Goal: Information Seeking & Learning: Find specific fact

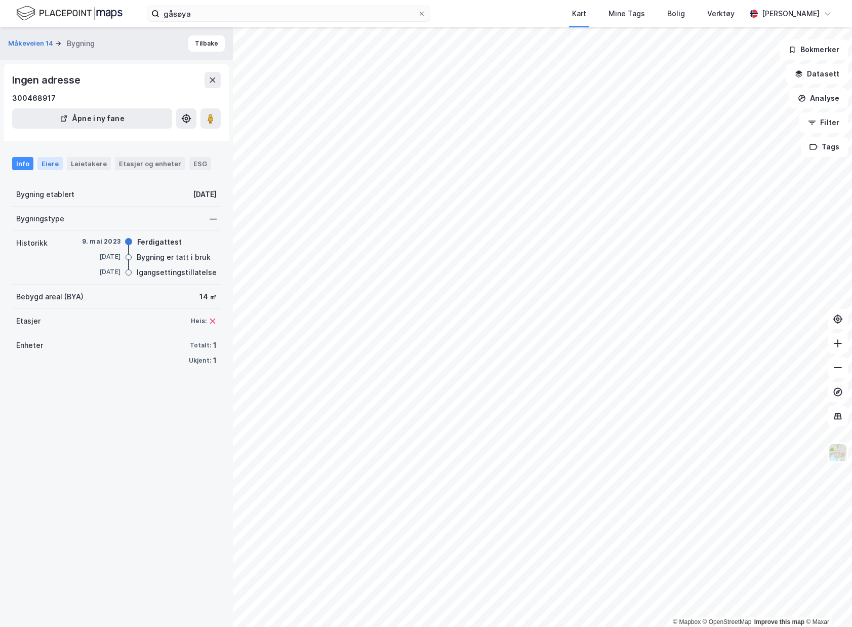
click at [43, 164] on div "Eiere" at bounding box center [49, 163] width 25 height 13
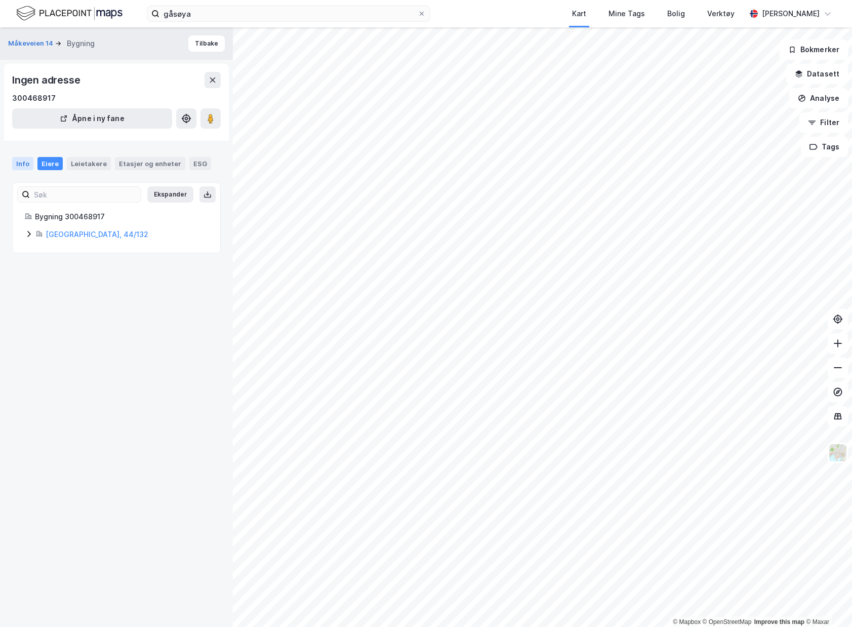
click at [28, 168] on div "Info" at bounding box center [22, 163] width 21 height 13
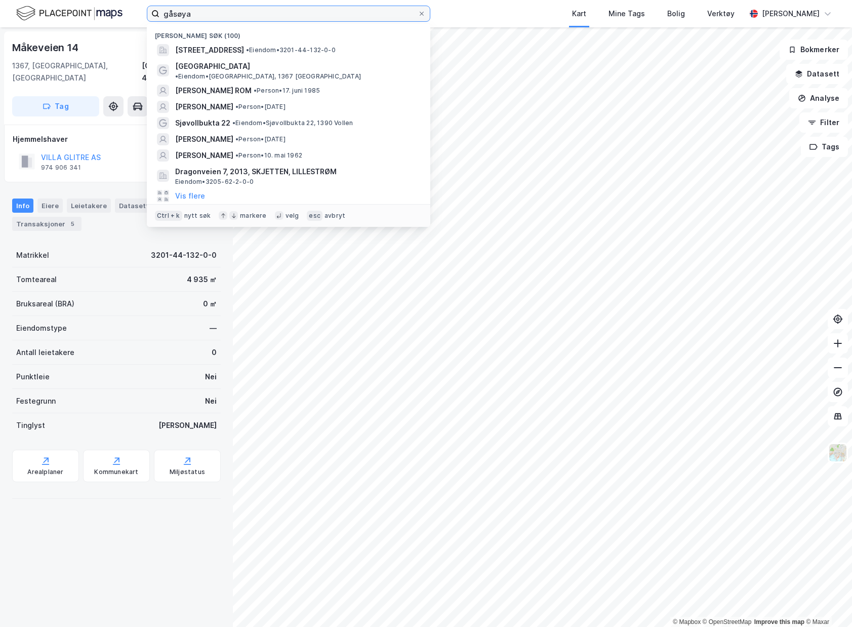
drag, startPoint x: 333, startPoint y: 11, endPoint x: -9, endPoint y: -10, distance: 342.3
click at [0, 0] on html "gåsøya Nylige søk (100) Måkeveien 14, 1367, SNARØYA, BÆRUM • Eiendom • 3201-44-…" at bounding box center [426, 313] width 852 height 627
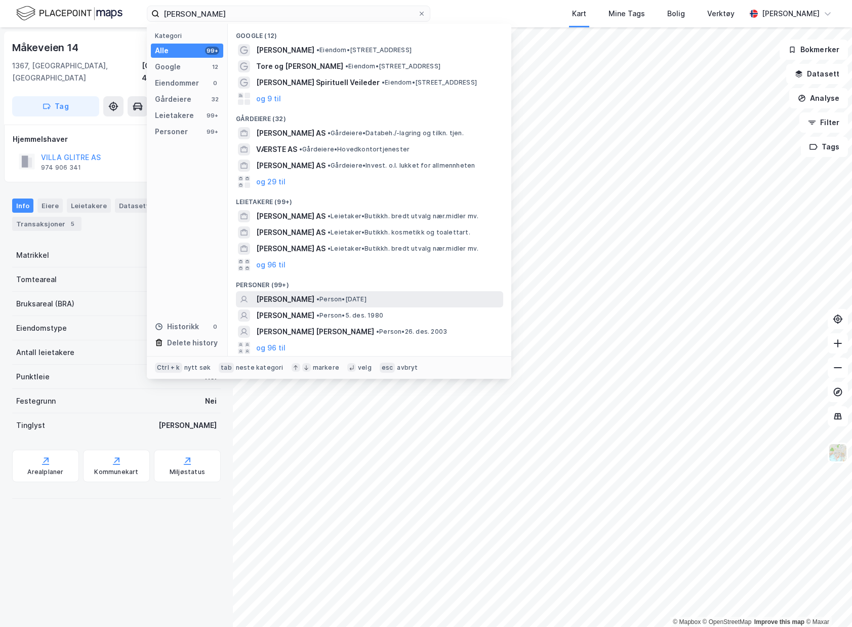
click at [444, 297] on div "VERONICA SÆRSTEN • Person • 27. apr. 1973" at bounding box center [378, 299] width 245 height 12
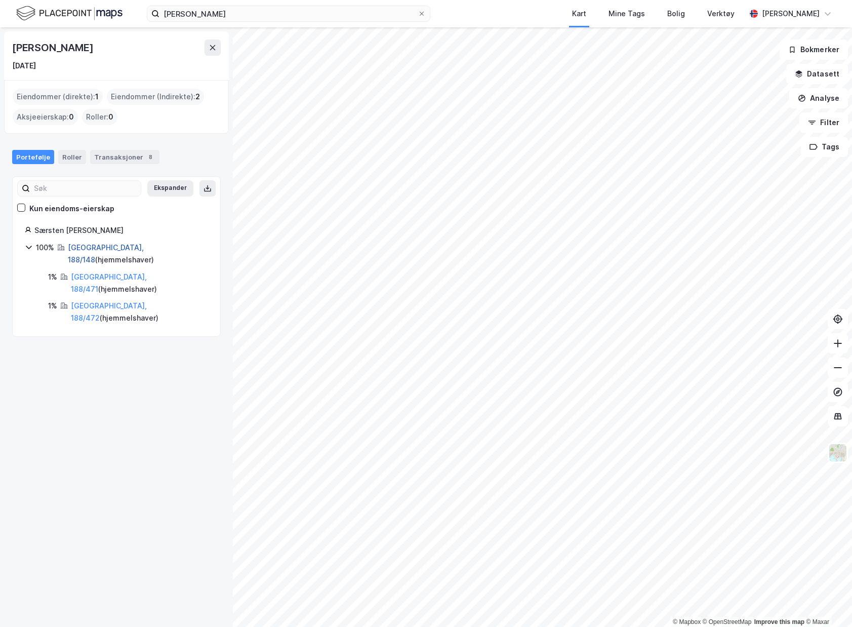
click at [108, 244] on link "Bergen, 188/148" at bounding box center [106, 253] width 76 height 21
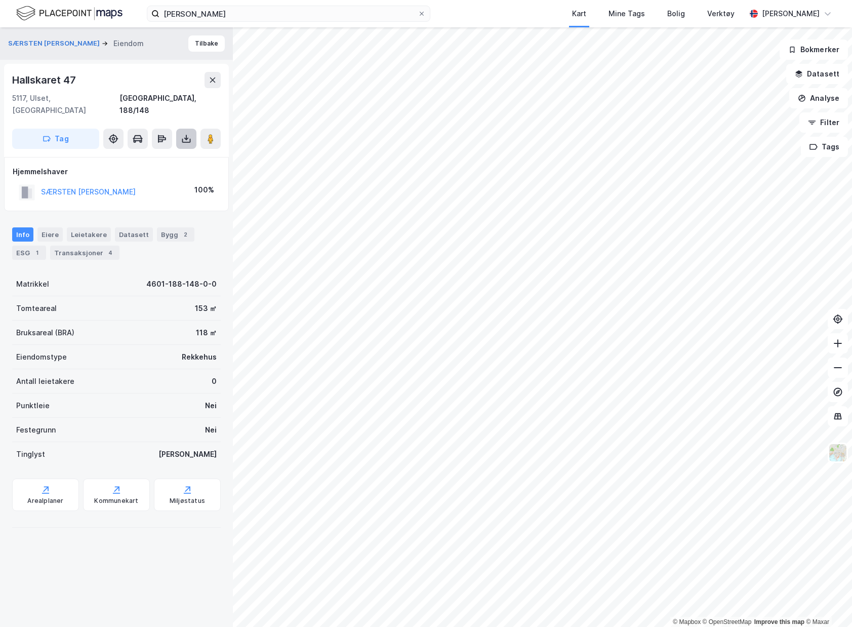
click at [180, 129] on button at bounding box center [186, 139] width 20 height 20
click at [173, 151] on div "Last ned grunnbok" at bounding box center [143, 159] width 108 height 16
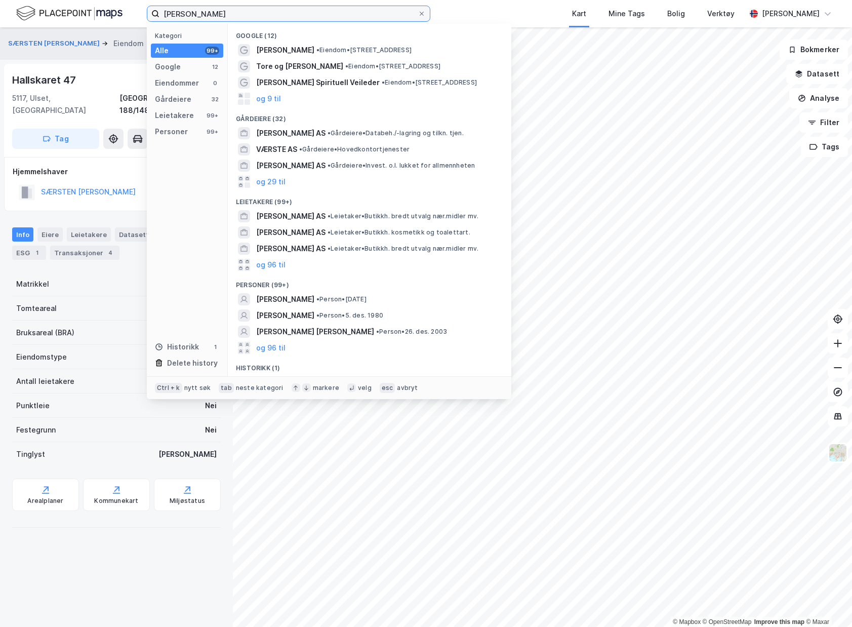
drag, startPoint x: 268, startPoint y: 14, endPoint x: 7, endPoint y: -63, distance: 271.8
click at [7, 0] on html "veronica særsten Kategori Alle 99+ Google 12 Eiendommer 0 Gårdeiere 32 Leietake…" at bounding box center [426, 313] width 852 height 627
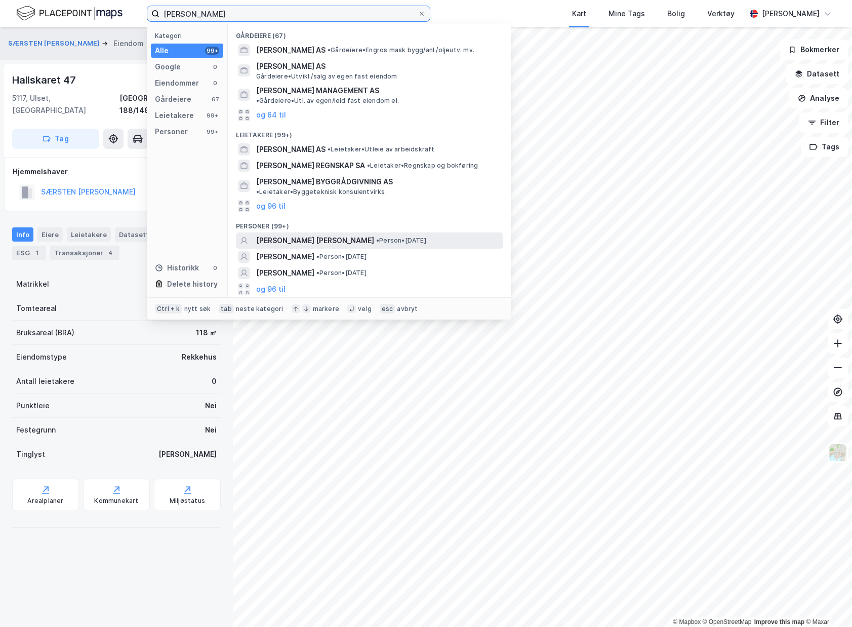
type input "lenea pilar"
click at [398, 236] on span "• Person • 1. aug. 2006" at bounding box center [401, 240] width 50 height 8
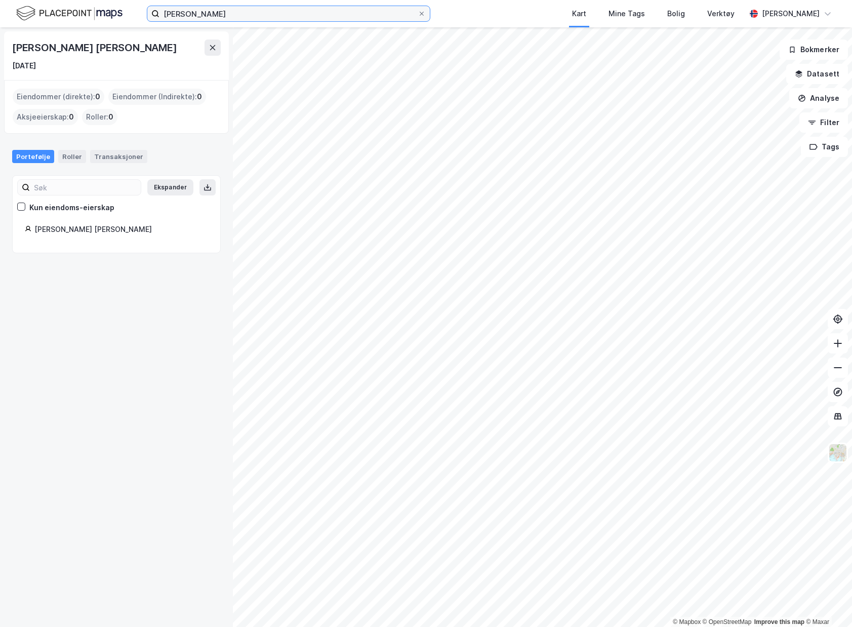
drag, startPoint x: 258, startPoint y: 10, endPoint x: 137, endPoint y: 2, distance: 121.2
click at [174, 6] on input "lenea pilar" at bounding box center [288, 13] width 258 height 15
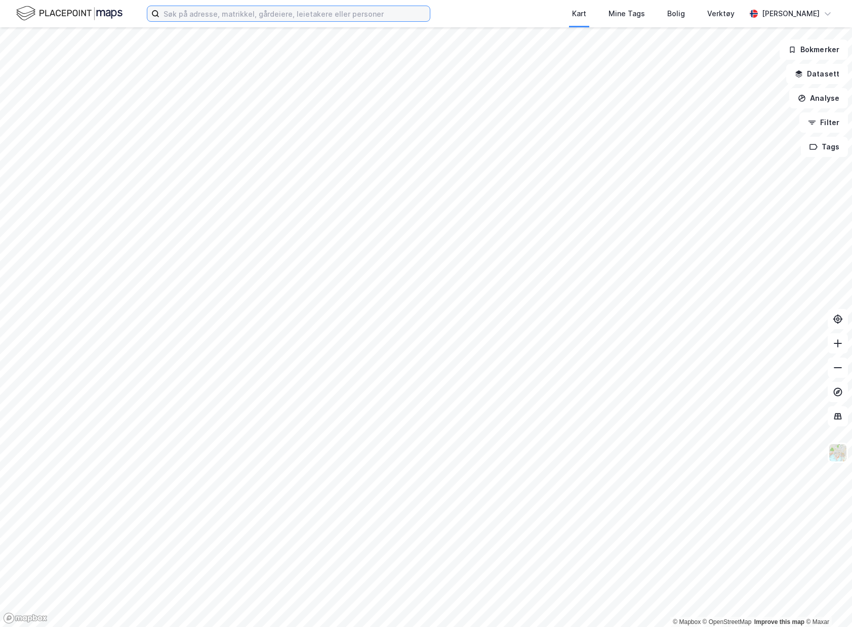
click at [297, 12] on input at bounding box center [294, 13] width 270 height 15
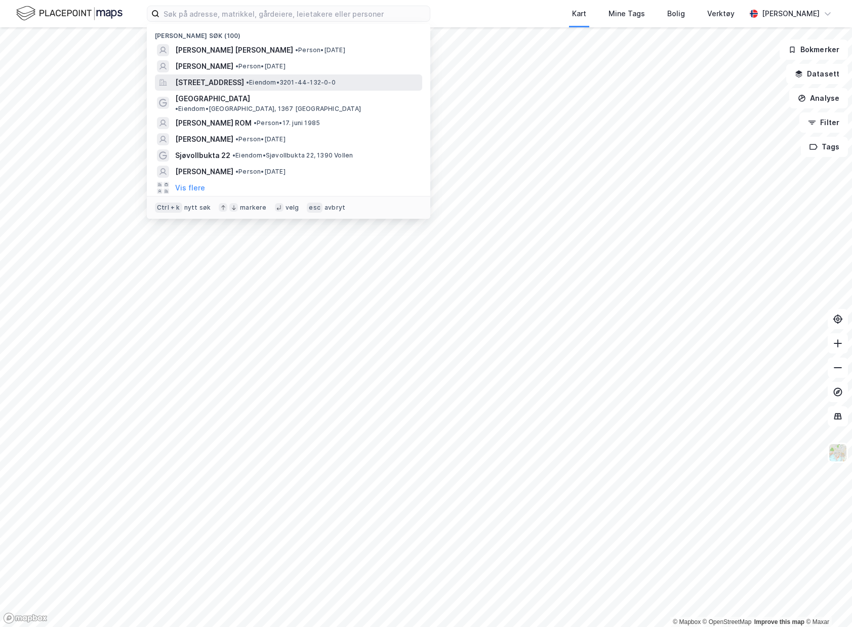
click at [336, 86] on span "• Eiendom • 3201-44-132-0-0" at bounding box center [291, 82] width 90 height 8
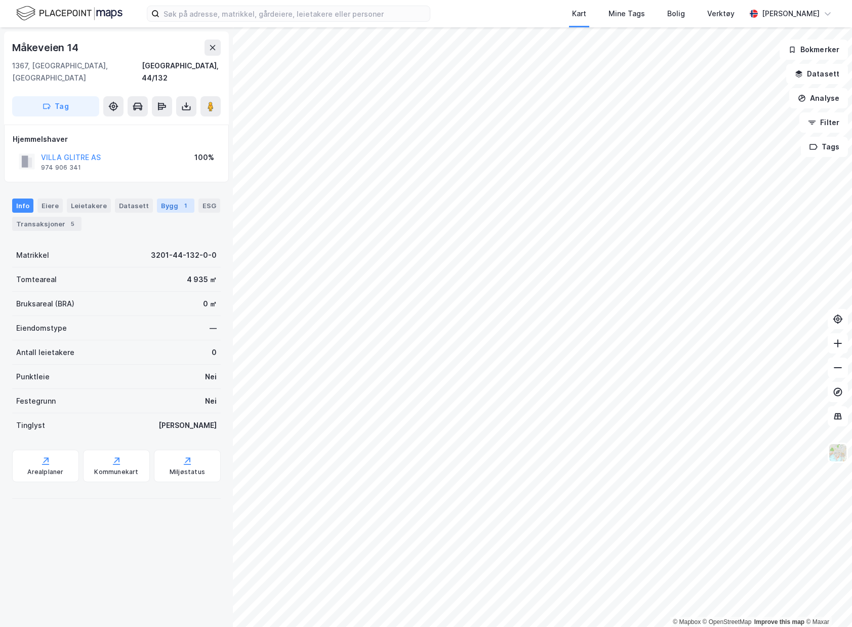
click at [164, 198] on div "Bygg 1" at bounding box center [175, 205] width 37 height 14
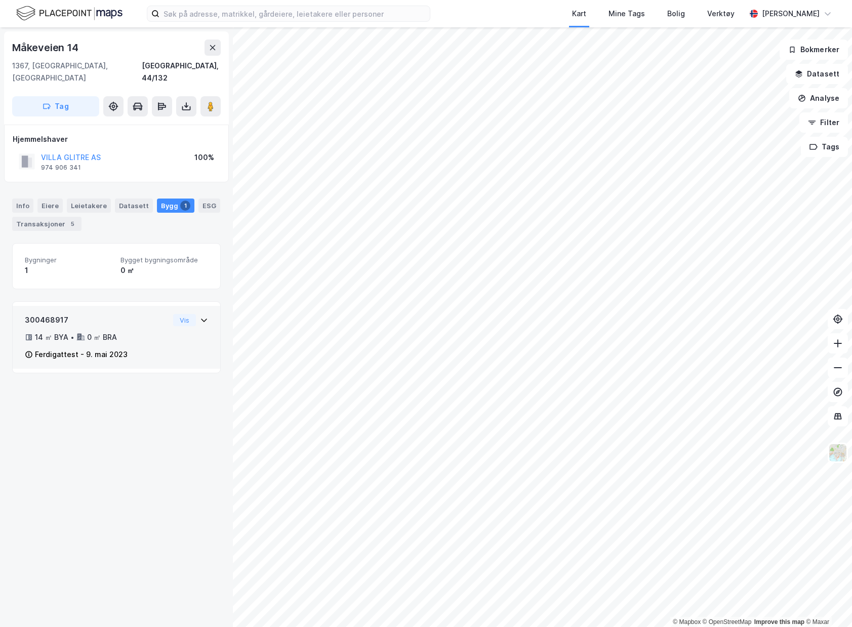
click at [186, 319] on div "300468917 14 ㎡ BYA • 0 ㎡ BRA Ferdigattest - 9. mai 2023 Vis" at bounding box center [116, 341] width 183 height 55
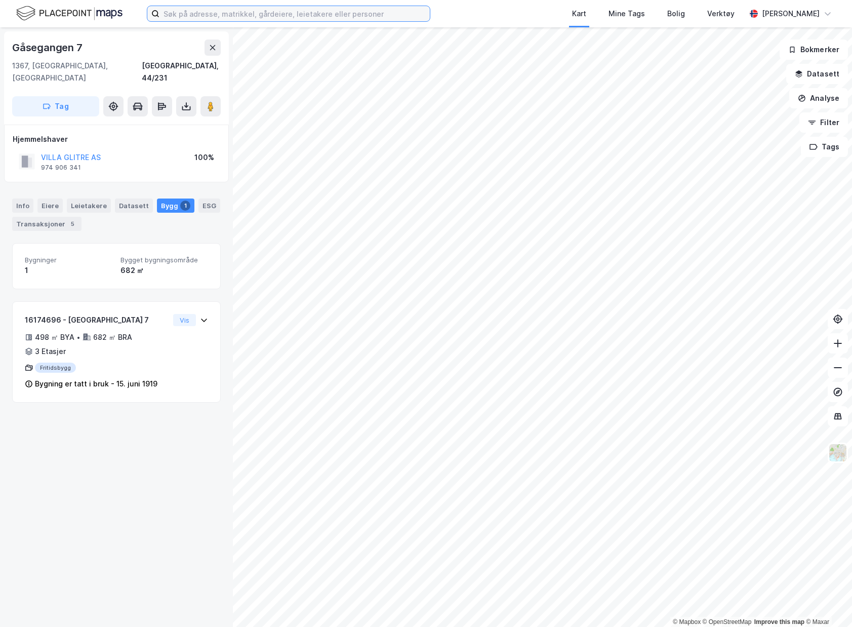
click at [358, 15] on input at bounding box center [294, 13] width 270 height 15
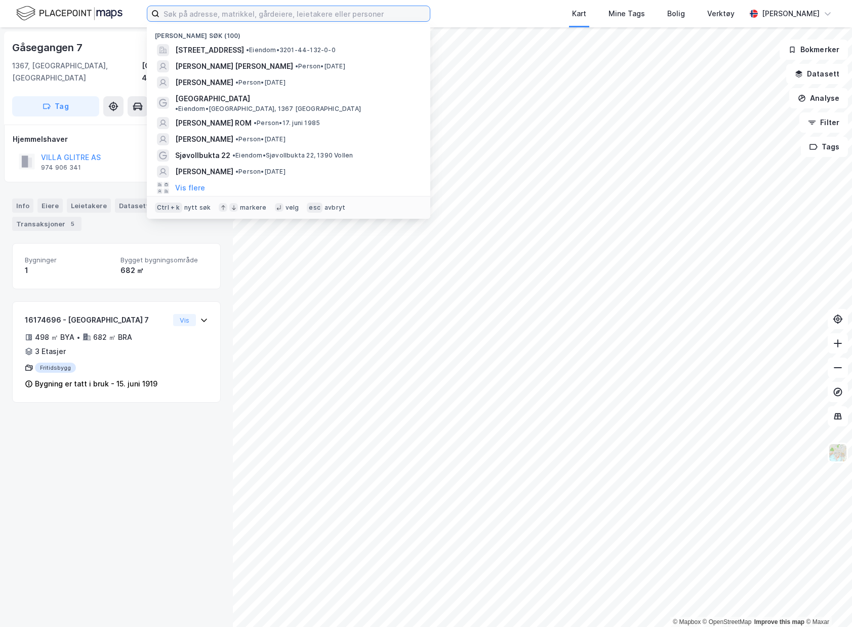
type input "n"
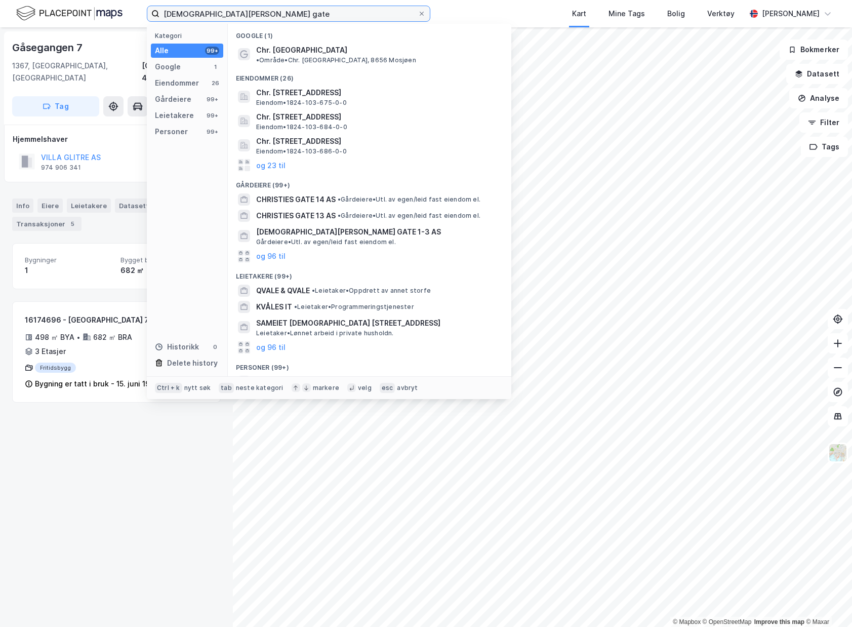
click at [390, 12] on input "[DEMOGRAPHIC_DATA][PERSON_NAME] gate" at bounding box center [288, 13] width 258 height 15
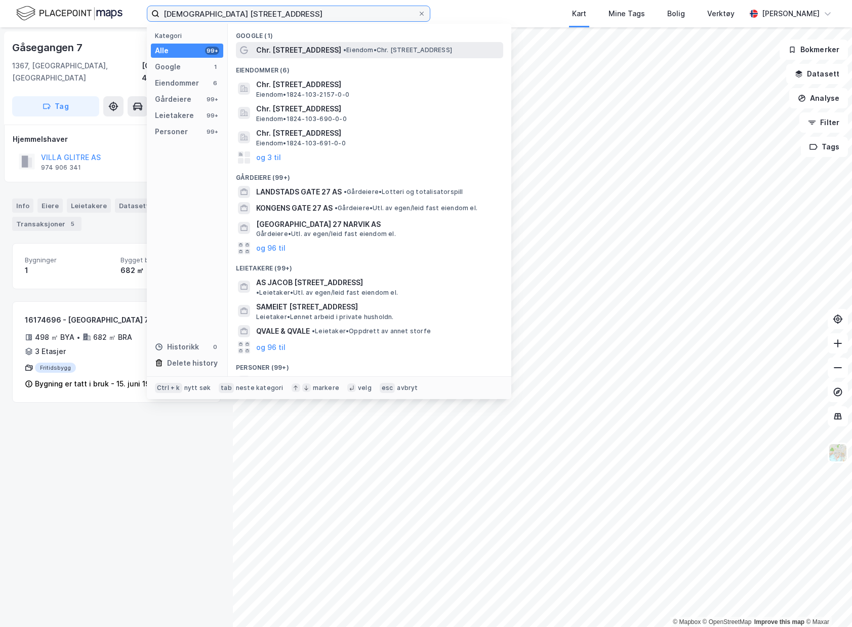
type input "[DEMOGRAPHIC_DATA] [STREET_ADDRESS]"
click at [378, 51] on span "• Eiendom • Chr. [STREET_ADDRESS]" at bounding box center [397, 50] width 109 height 8
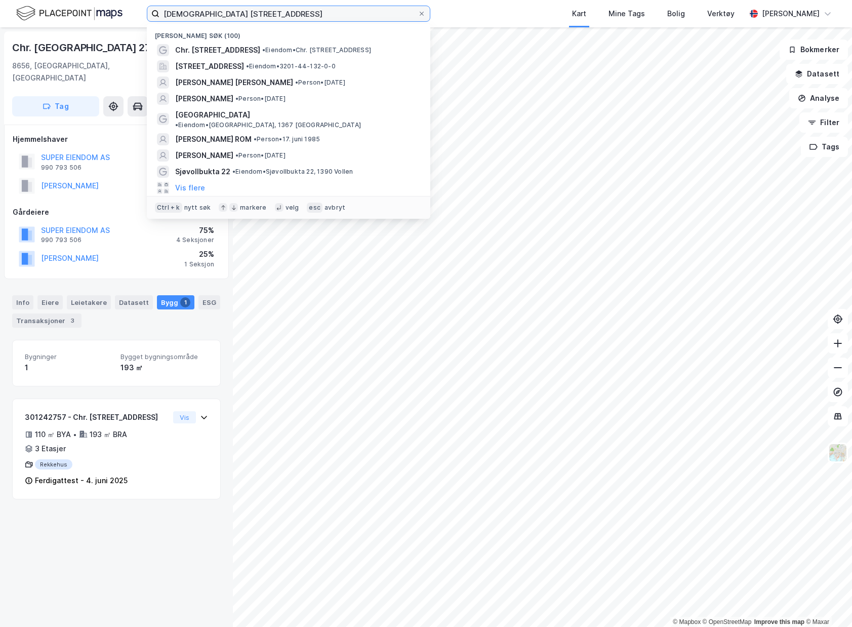
drag, startPoint x: 304, startPoint y: 9, endPoint x: 76, endPoint y: -11, distance: 228.6
click at [76, 0] on html "[DEMOGRAPHIC_DATA][PERSON_NAME] gate 27 Nylige søk (100) Chr. [STREET_ADDRESS] …" at bounding box center [426, 313] width 852 height 627
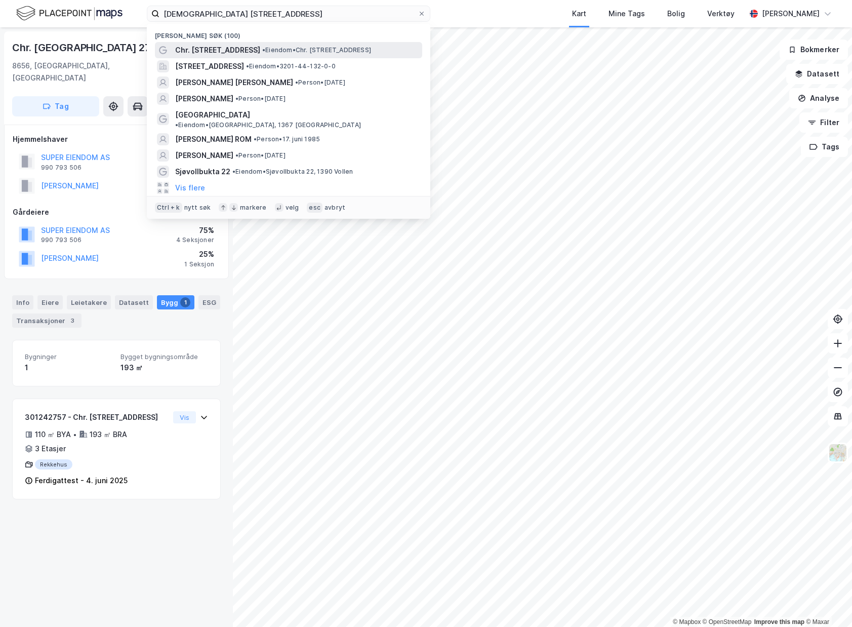
click at [264, 50] on span "• Eiendom • Chr. [STREET_ADDRESS]" at bounding box center [316, 50] width 109 height 8
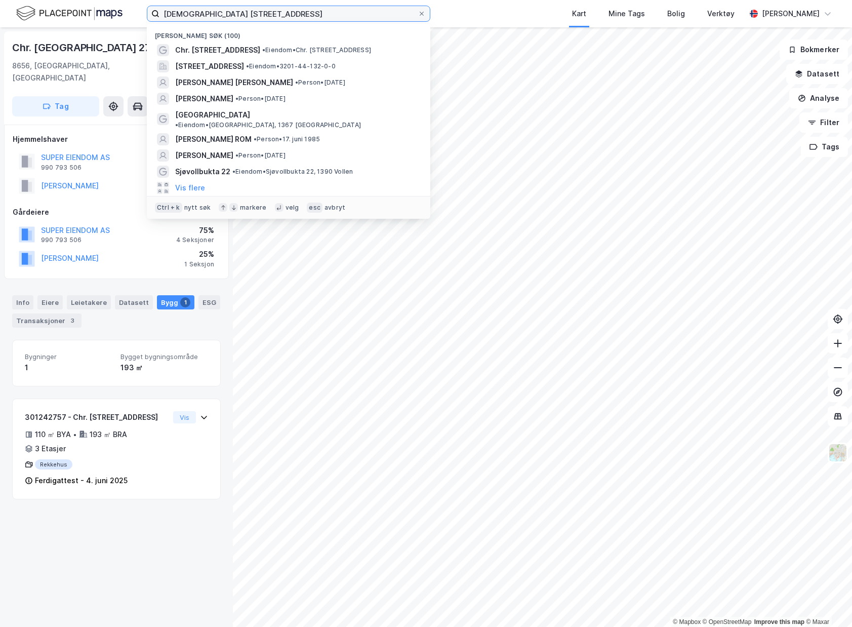
drag, startPoint x: 279, startPoint y: 14, endPoint x: 93, endPoint y: 2, distance: 186.6
click at [93, 2] on div "[DEMOGRAPHIC_DATA][PERSON_NAME] gate 27 Nylige søk (100) Chr. [STREET_ADDRESS] …" at bounding box center [426, 13] width 852 height 27
